Goal: Transaction & Acquisition: Book appointment/travel/reservation

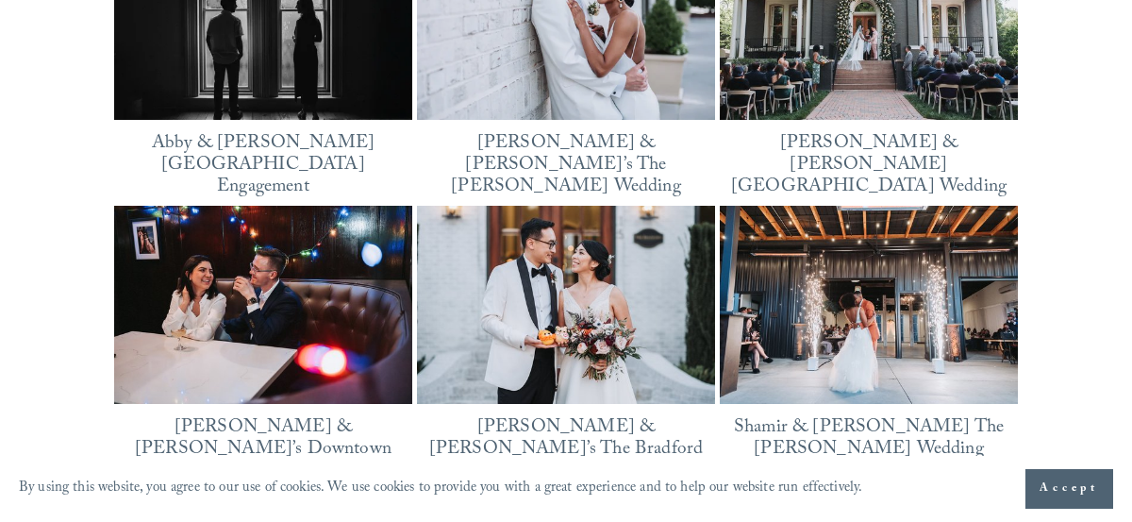
scroll to position [2278, 0]
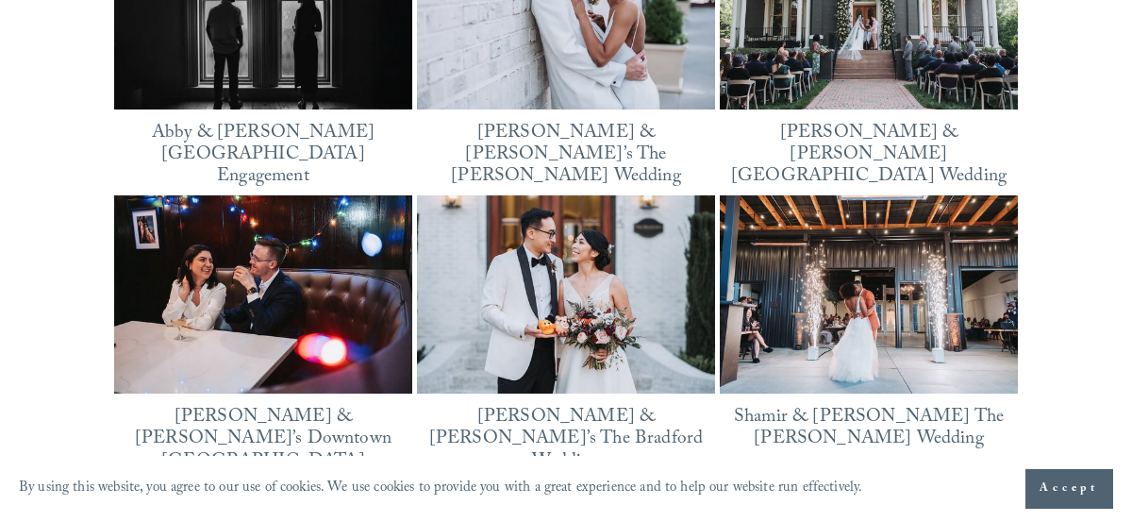
click at [613, 252] on img at bounding box center [566, 294] width 298 height 199
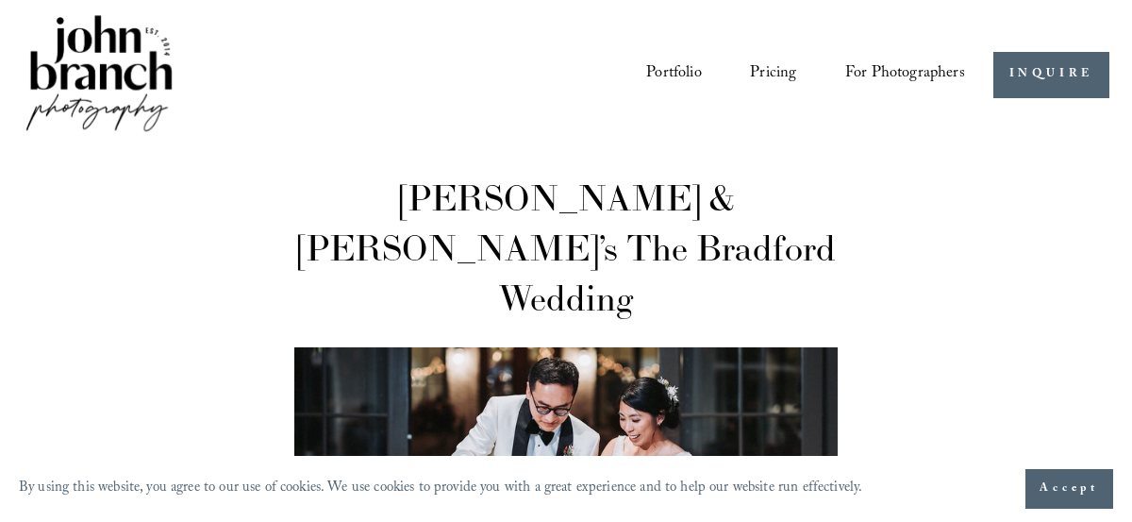
click at [768, 75] on link "Pricing" at bounding box center [773, 76] width 46 height 34
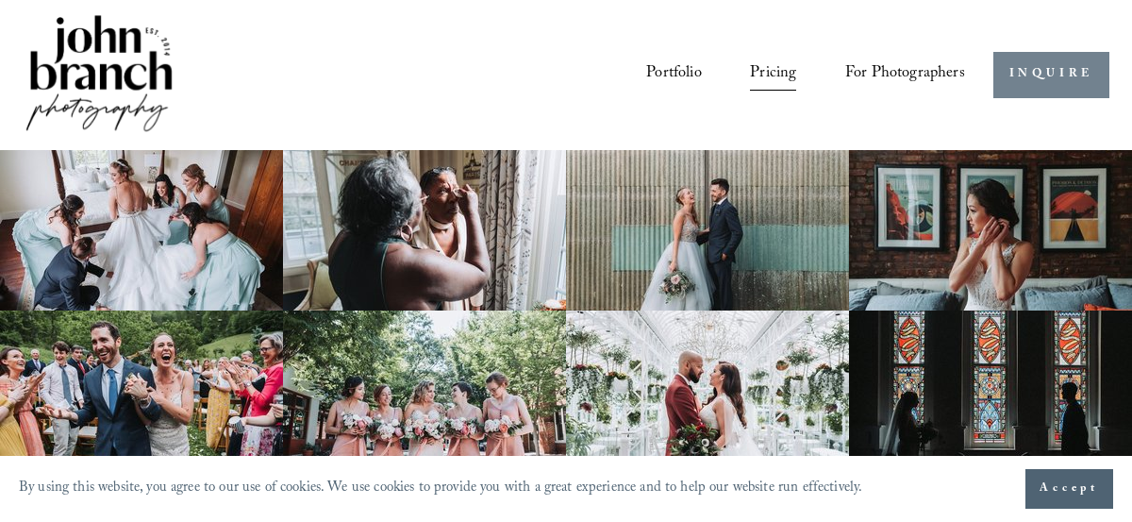
click at [1020, 81] on link "INQUIRE" at bounding box center [1052, 75] width 116 height 46
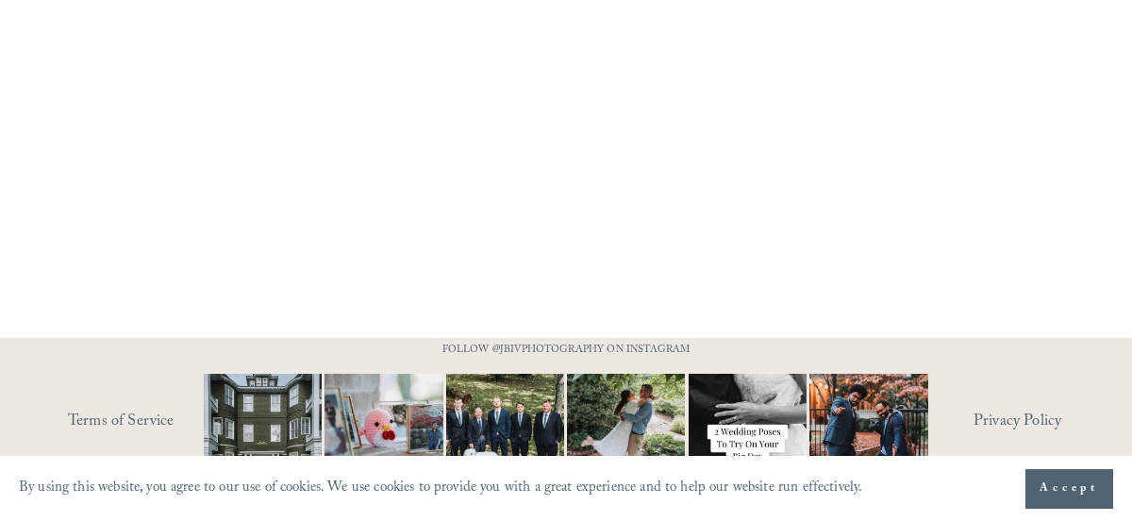
scroll to position [1950, 0]
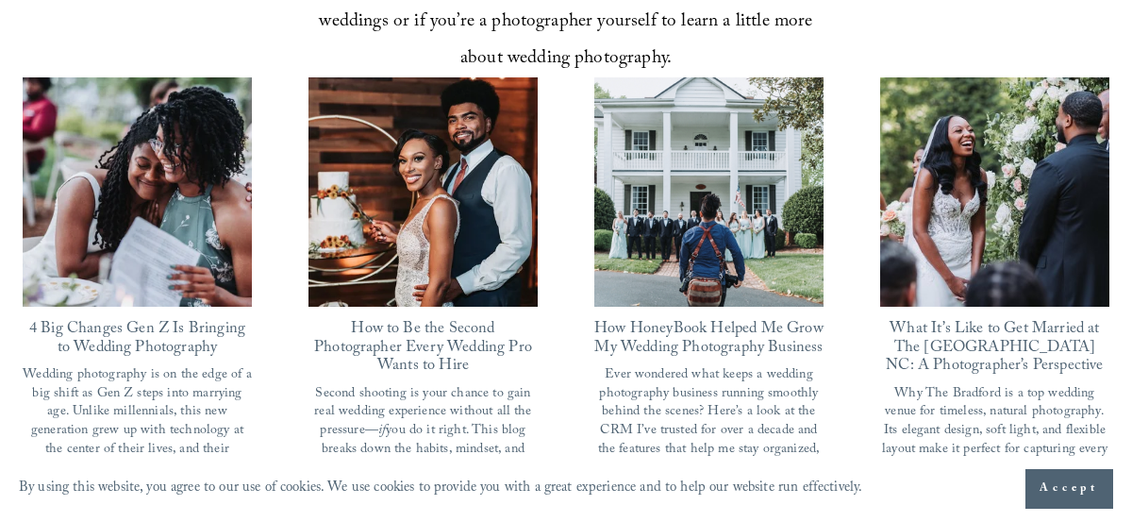
scroll to position [1142, 0]
